Goal: Information Seeking & Learning: Find specific page/section

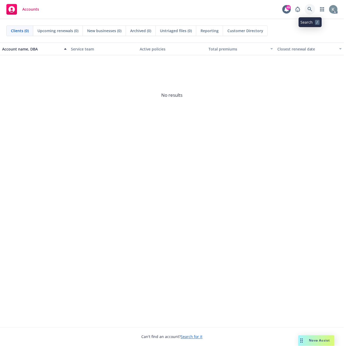
click at [308, 7] on icon at bounding box center [310, 9] width 5 height 5
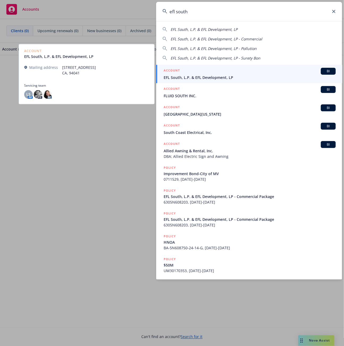
type input "efl south"
click at [187, 78] on span "EFL South, L.P. & EFL Development, LP" at bounding box center [250, 78] width 172 height 6
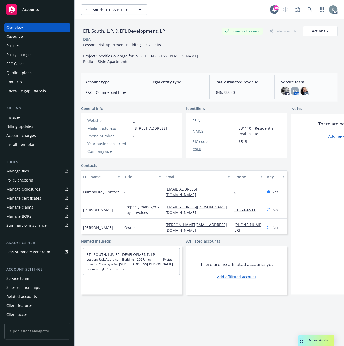
click at [16, 116] on div "Invoices" at bounding box center [13, 117] width 14 height 9
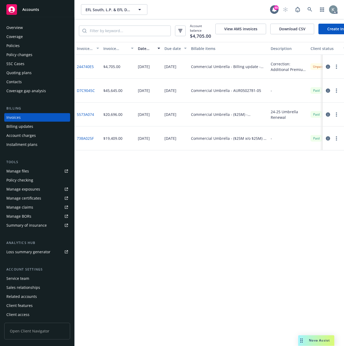
click at [87, 69] on link "244740E5" at bounding box center [85, 67] width 17 height 6
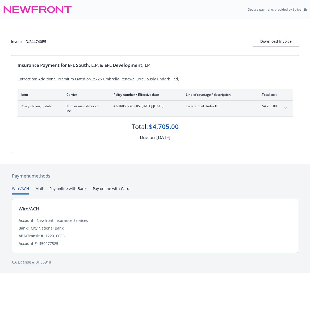
click at [110, 47] on div "Invoice ID: 244740E5 Download Invoice" at bounding box center [155, 37] width 288 height 36
click at [102, 29] on div "Invoice ID: 244740E5 Download Invoice" at bounding box center [155, 37] width 288 height 36
click at [286, 108] on icon "expand content" at bounding box center [284, 108] width 3 height 2
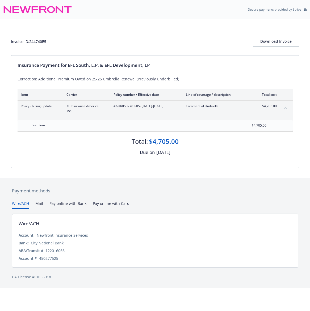
click at [285, 109] on icon "collapse content" at bounding box center [284, 108] width 3 height 2
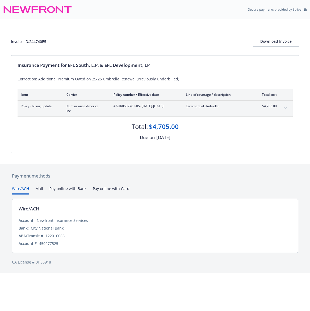
click at [163, 33] on div "Invoice ID: 244740E5 Download Invoice" at bounding box center [155, 37] width 288 height 36
drag, startPoint x: 50, startPoint y: 42, endPoint x: 31, endPoint y: 43, distance: 20.0
click at [31, 43] on div "Invoice ID: 244740E5 Download Invoice" at bounding box center [155, 41] width 288 height 11
copy div "244740E5"
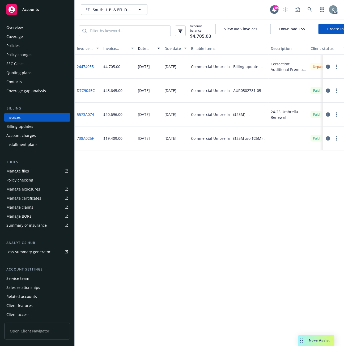
click at [251, 189] on div "Invoice ID Invoice amount Date issued Due date Billable items Description Clien…" at bounding box center [209, 194] width 269 height 304
click at [86, 93] on link "D7C9045C" at bounding box center [86, 91] width 18 height 6
click at [12, 44] on div "Policies" at bounding box center [12, 45] width 13 height 9
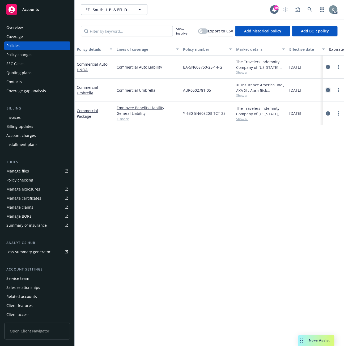
click at [328, 89] on icon "circleInformation" at bounding box center [328, 90] width 4 height 4
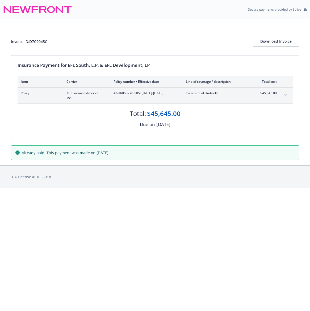
click at [284, 95] on icon "expand content" at bounding box center [284, 95] width 3 height 2
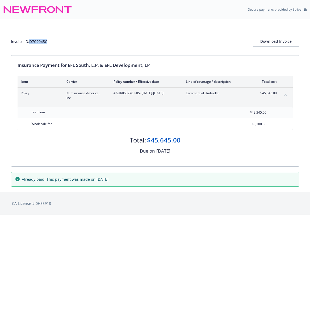
drag, startPoint x: 57, startPoint y: 40, endPoint x: 30, endPoint y: 44, distance: 27.7
click at [30, 44] on div "Invoice ID: D7C9045C Download Invoice" at bounding box center [155, 41] width 288 height 11
copy div "D7C9045C"
click at [88, 151] on div "Due on May 31, 2025" at bounding box center [155, 151] width 275 height 7
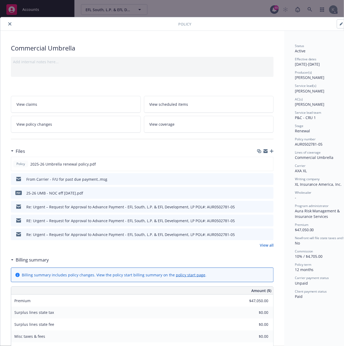
click at [9, 23] on icon "close" at bounding box center [9, 23] width 3 height 3
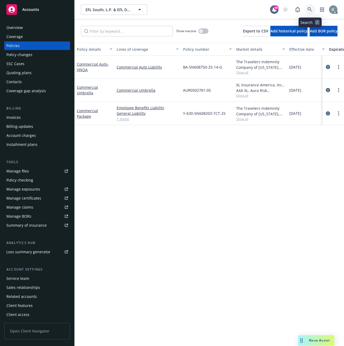
click at [308, 7] on icon at bounding box center [310, 9] width 5 height 5
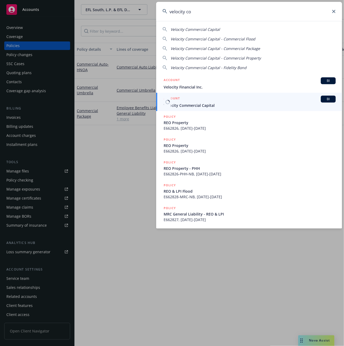
type input "velocity co"
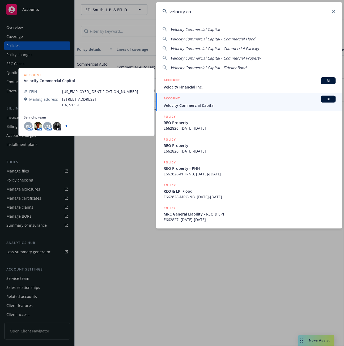
click at [181, 104] on span "Velocity Commercial Capital" at bounding box center [250, 106] width 172 height 6
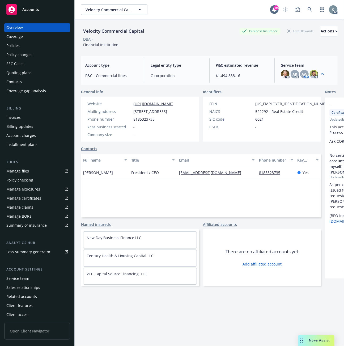
click at [11, 116] on div "Invoices" at bounding box center [13, 117] width 14 height 9
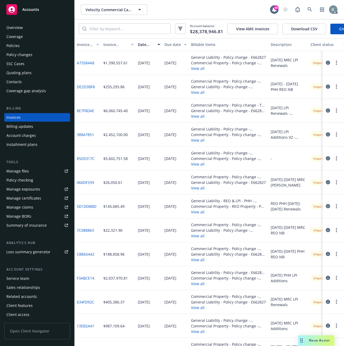
click at [87, 66] on link "A73584A8" at bounding box center [86, 63] width 18 height 6
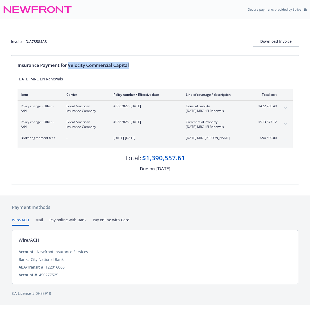
drag, startPoint x: 133, startPoint y: 64, endPoint x: 69, endPoint y: 67, distance: 63.5
click at [69, 67] on div "Insurance Payment for Velocity Commercial Capital" at bounding box center [155, 65] width 275 height 7
copy div "Velocity Commercial Capital"
